Goal: Transaction & Acquisition: Subscribe to service/newsletter

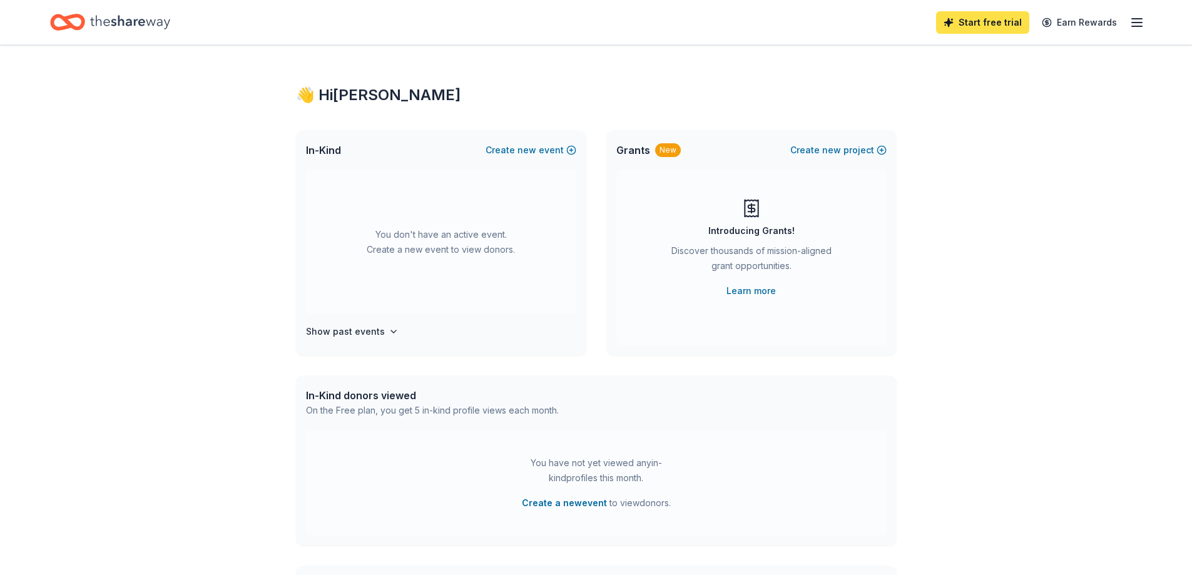
click at [989, 23] on link "Start free trial" at bounding box center [982, 22] width 93 height 23
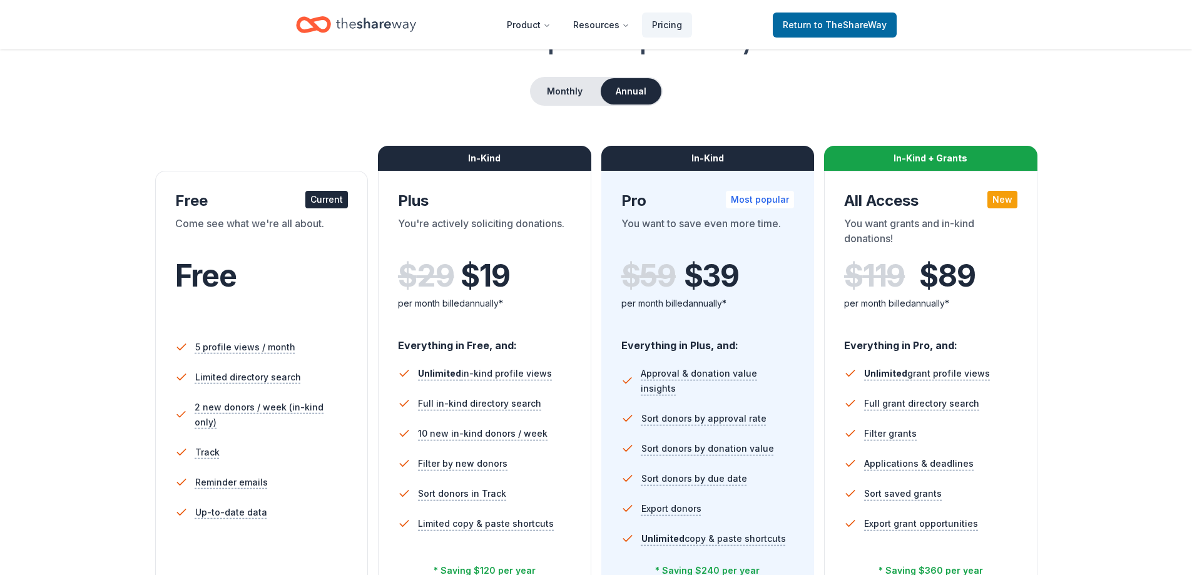
scroll to position [125, 0]
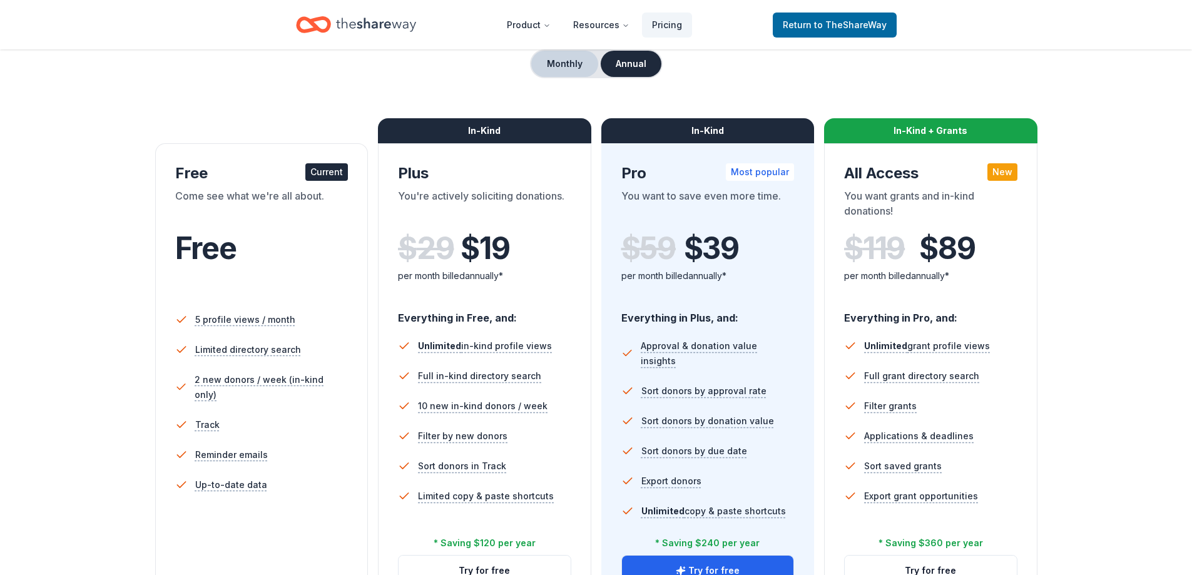
click at [555, 62] on button "Monthly" at bounding box center [564, 64] width 67 height 26
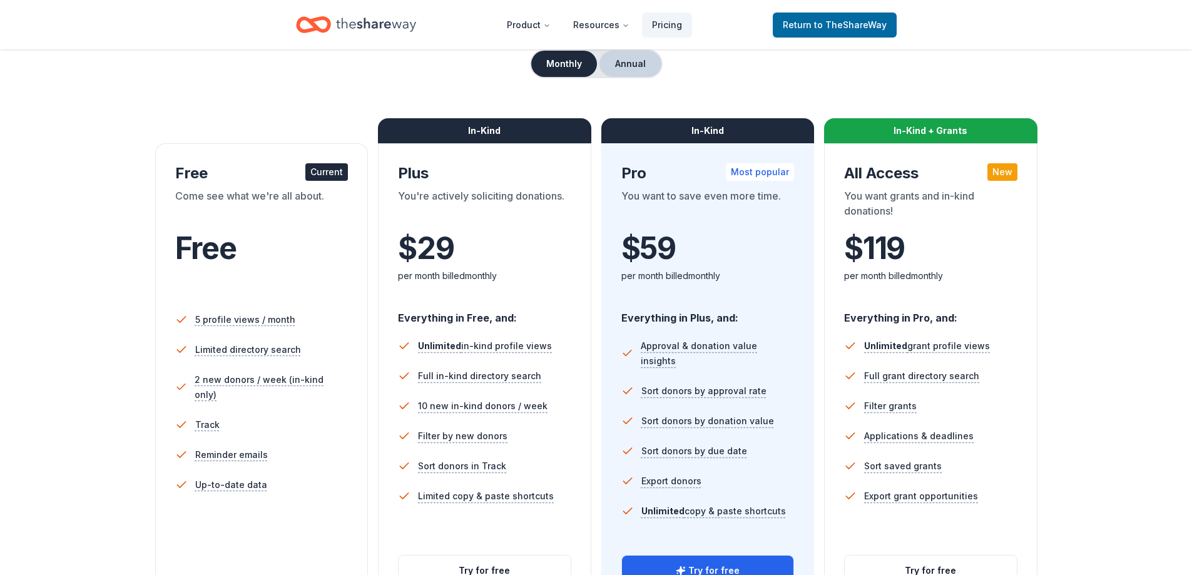
click at [623, 68] on button "Annual" at bounding box center [631, 64] width 62 height 26
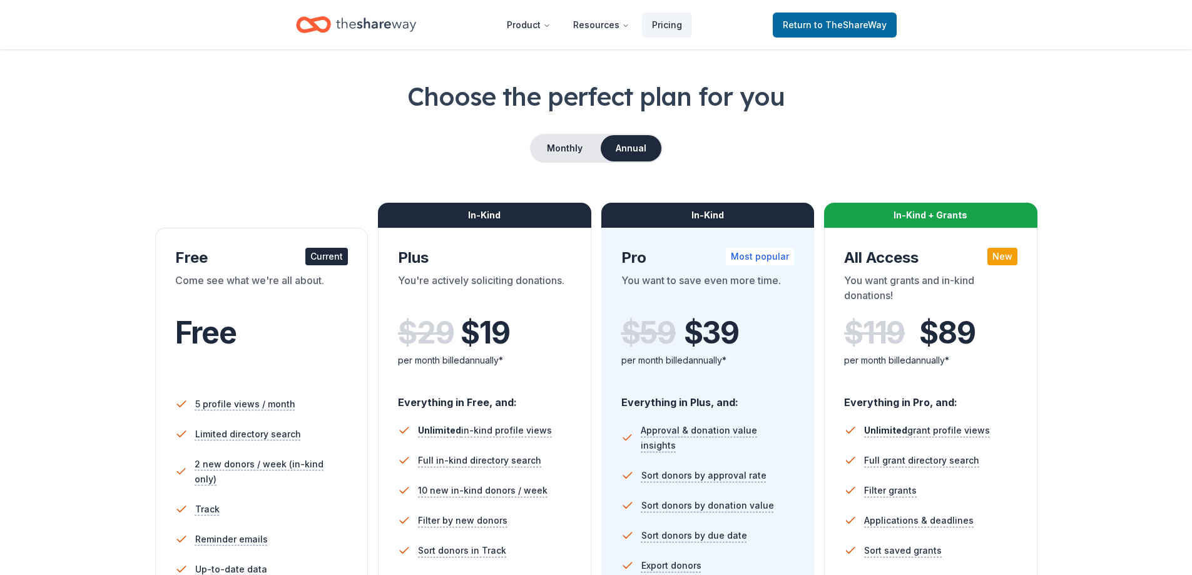
scroll to position [63, 0]
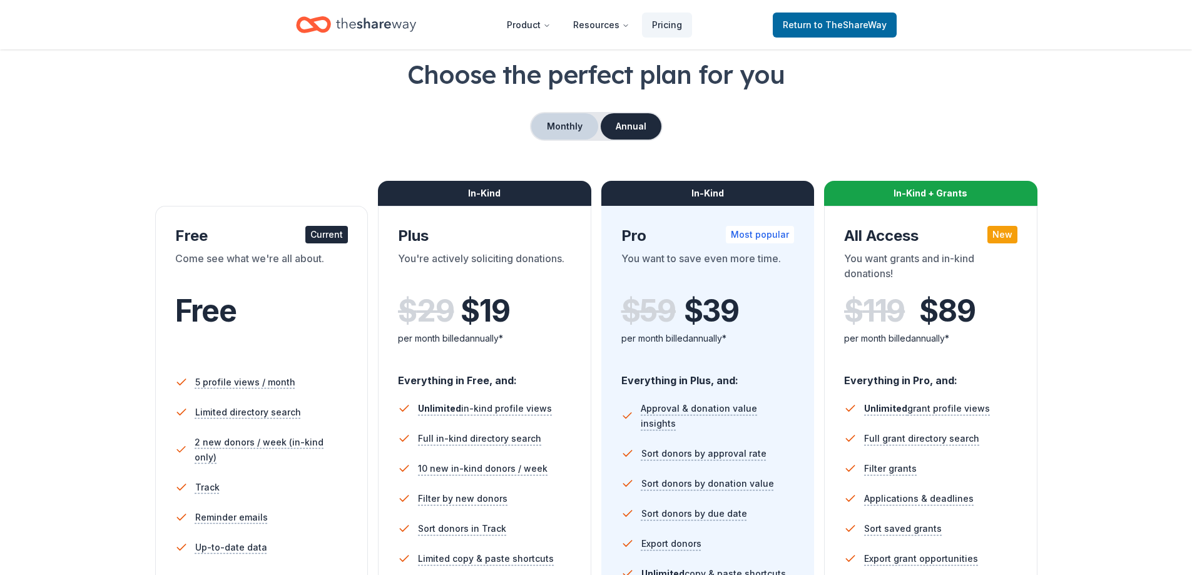
click at [574, 120] on button "Monthly" at bounding box center [564, 126] width 67 height 26
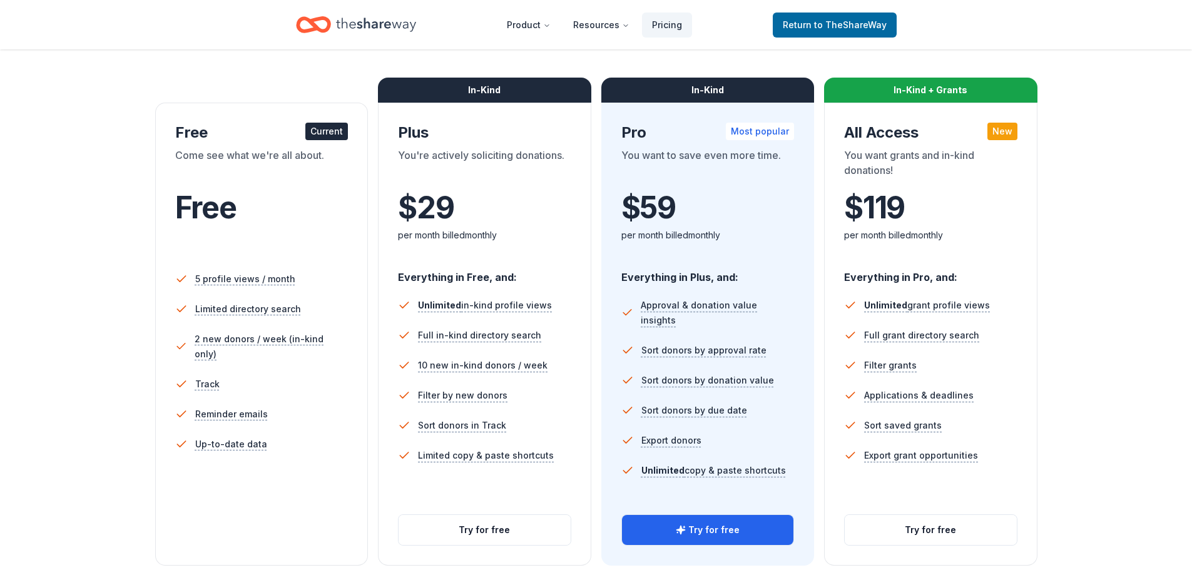
scroll to position [188, 0]
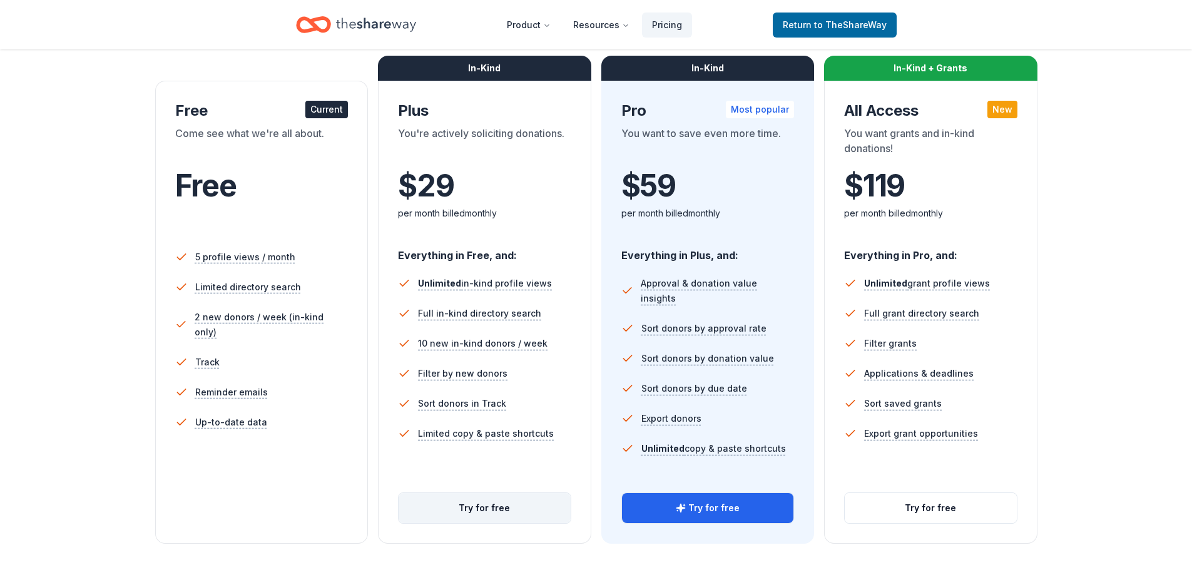
click at [482, 503] on button "Try for free" at bounding box center [485, 508] width 172 height 30
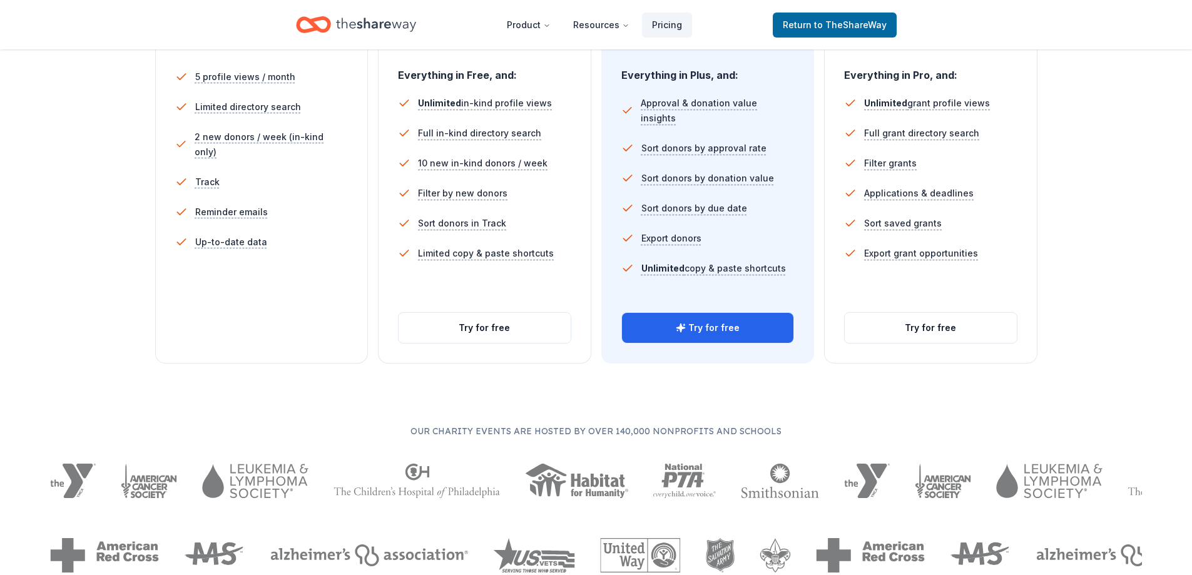
scroll to position [375, 0]
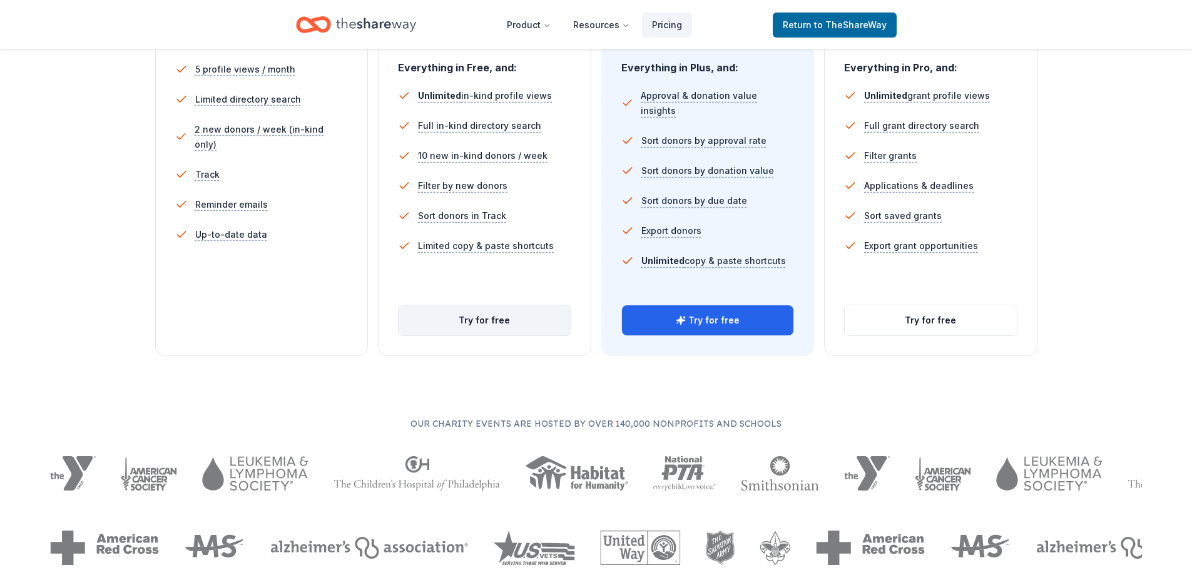
click at [484, 319] on button "Try for free" at bounding box center [485, 320] width 172 height 30
click at [496, 319] on button "Try for free" at bounding box center [485, 320] width 172 height 30
click at [498, 321] on button "Try for free" at bounding box center [485, 320] width 172 height 30
